Goal: Complete application form

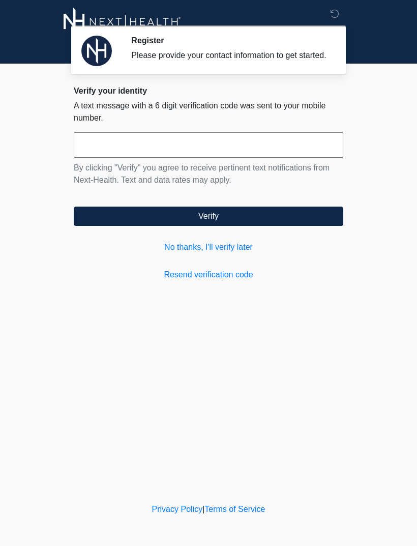
click at [99, 154] on input "text" at bounding box center [209, 144] width 270 height 25
type input "******"
click at [276, 226] on button "Verify" at bounding box center [209, 216] width 270 height 19
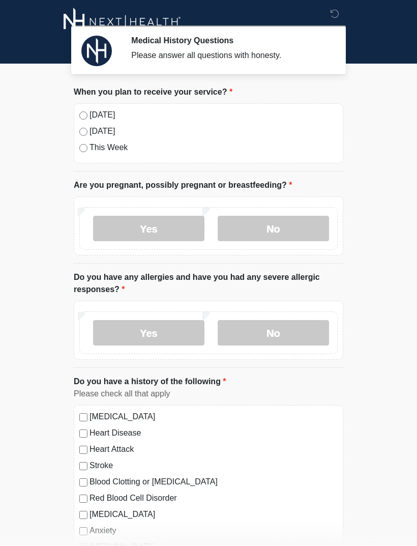
click at [93, 113] on label "Today" at bounding box center [214, 115] width 248 height 12
click at [279, 228] on label "No" at bounding box center [273, 228] width 111 height 25
click at [303, 337] on label "No" at bounding box center [273, 332] width 111 height 25
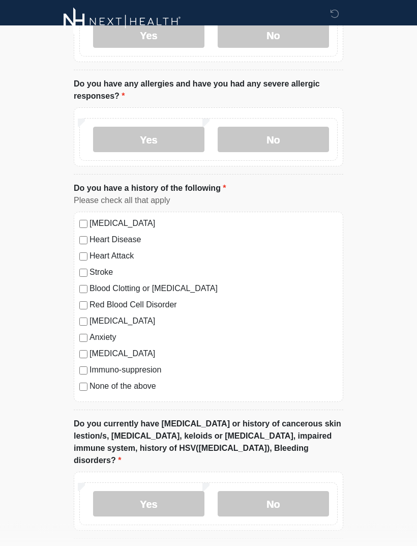
scroll to position [195, 0]
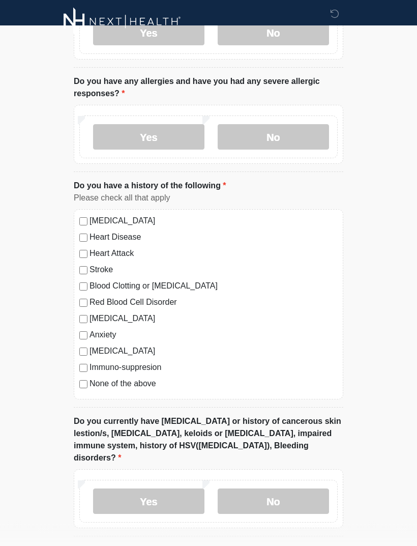
click at [145, 387] on label "None of the above" at bounding box center [214, 384] width 248 height 12
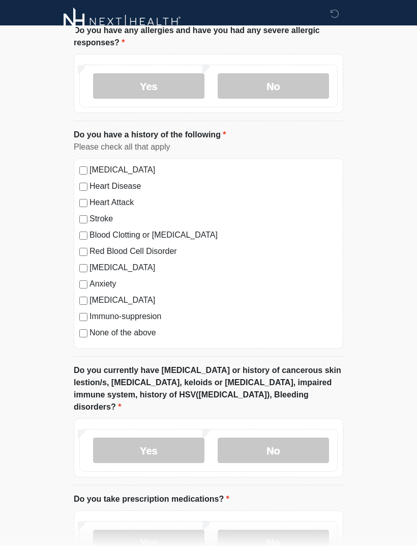
scroll to position [247, 0]
click at [317, 440] on label "No" at bounding box center [273, 449] width 111 height 25
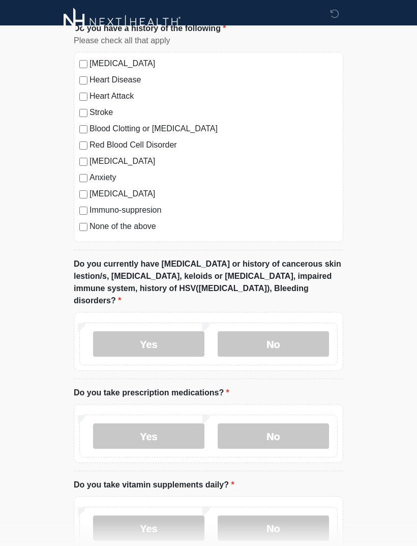
scroll to position [355, 0]
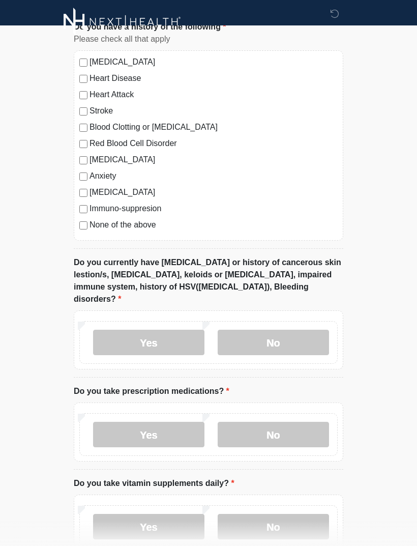
click at [315, 424] on label "No" at bounding box center [273, 434] width 111 height 25
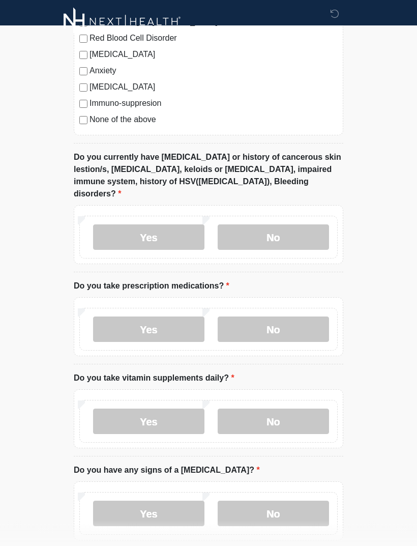
scroll to position [485, 0]
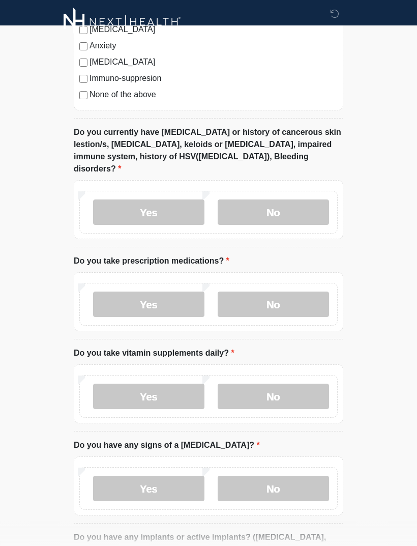
click at [174, 385] on label "Yes" at bounding box center [148, 396] width 111 height 25
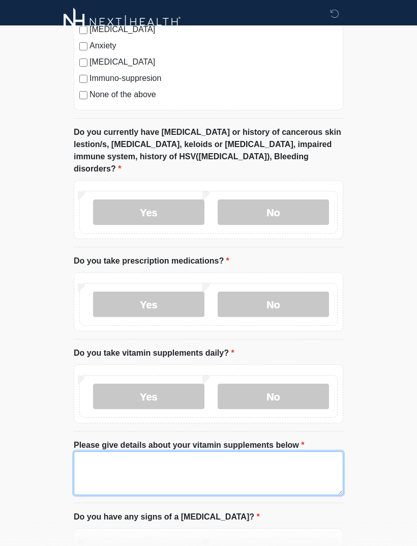
click at [289, 458] on textarea "Please give details about your vitamin supplements below" at bounding box center [209, 473] width 270 height 44
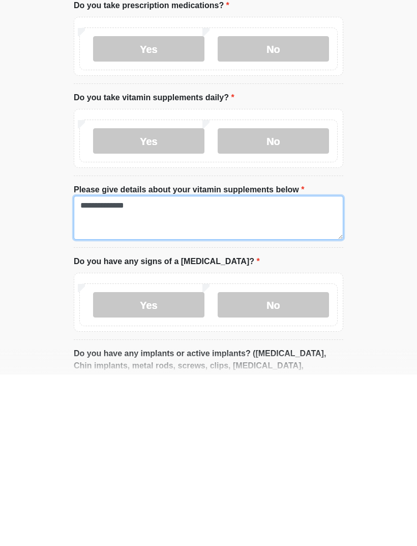
type textarea "**********"
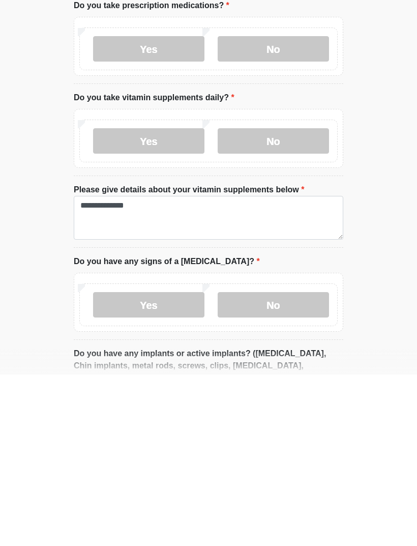
click at [289, 463] on label "No" at bounding box center [273, 475] width 111 height 25
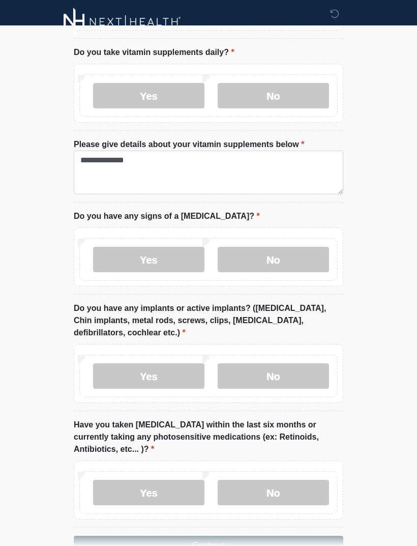
scroll to position [802, 0]
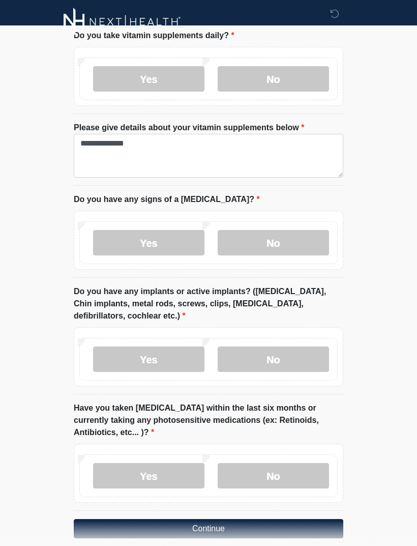
click at [312, 346] on label "No" at bounding box center [273, 358] width 111 height 25
click at [309, 463] on label "No" at bounding box center [273, 475] width 111 height 25
click at [308, 523] on button "Continue" at bounding box center [209, 528] width 270 height 19
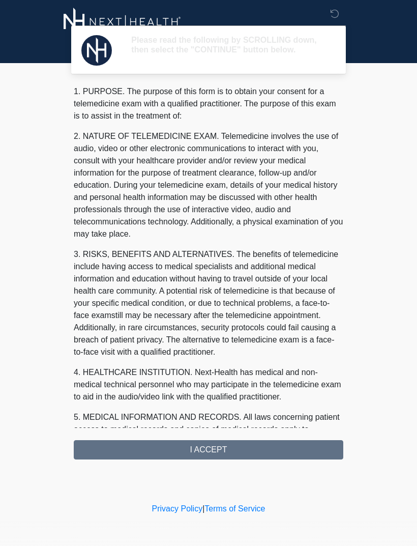
scroll to position [0, 0]
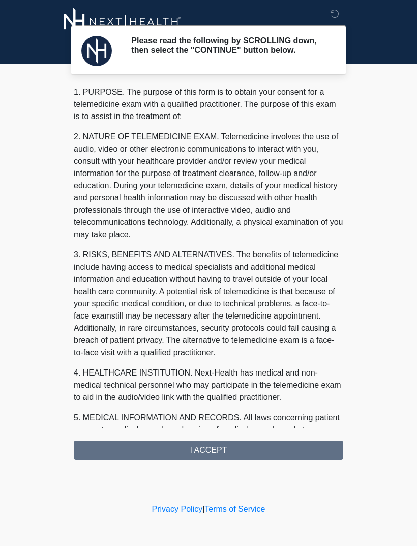
click at [287, 460] on div "1. PURPOSE. The purpose of this form is to obtain your consent for a telemedici…" at bounding box center [209, 273] width 270 height 374
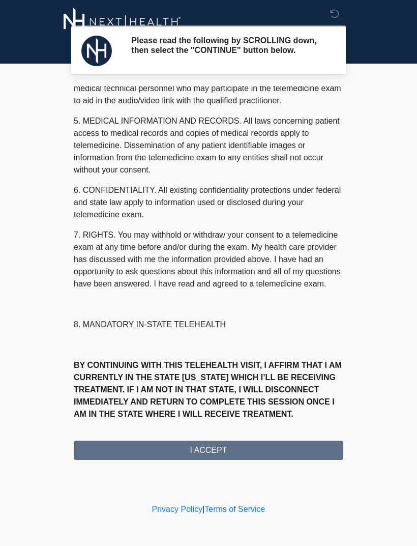
scroll to position [309, 0]
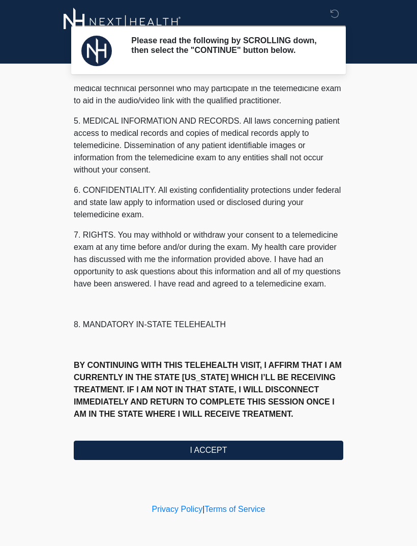
click at [269, 457] on button "I ACCEPT" at bounding box center [209, 449] width 270 height 19
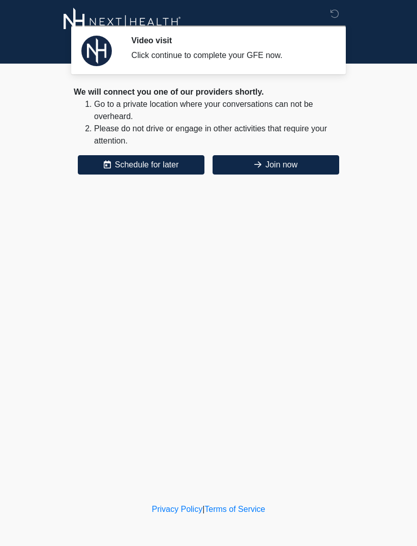
click at [299, 169] on button "Join now" at bounding box center [276, 164] width 127 height 19
